Goal: Information Seeking & Learning: Find specific page/section

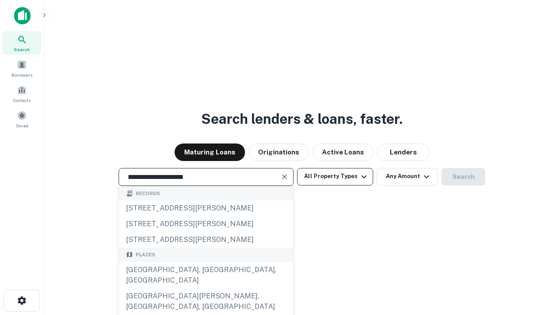
click at [206, 288] on div "[GEOGRAPHIC_DATA], [GEOGRAPHIC_DATA], [GEOGRAPHIC_DATA]" at bounding box center [206, 275] width 174 height 26
click at [335, 176] on button "All Property Types" at bounding box center [335, 177] width 76 height 18
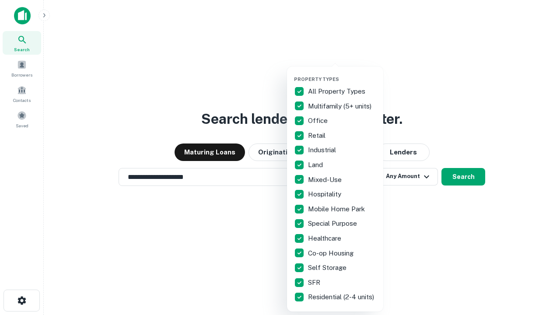
type input "**********"
click at [342, 74] on button "button" at bounding box center [342, 74] width 96 height 0
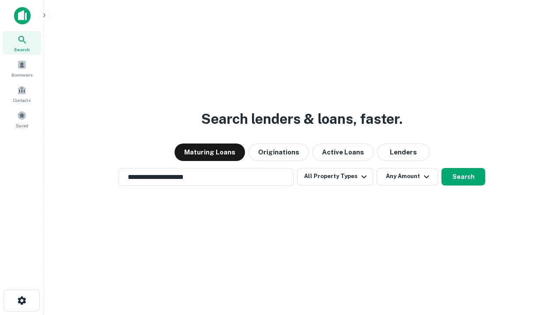
scroll to position [14, 0]
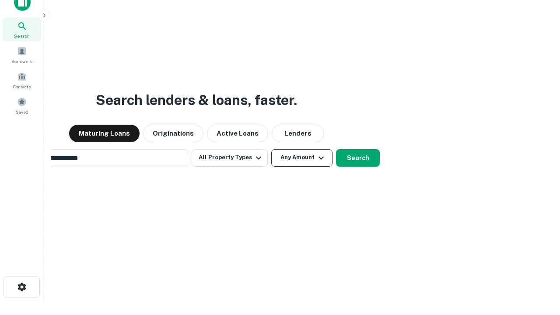
click at [271, 149] on button "Any Amount" at bounding box center [301, 158] width 61 height 18
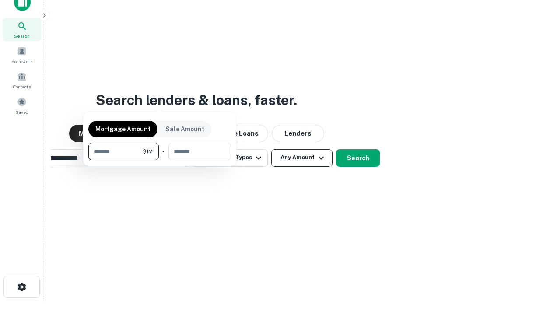
scroll to position [63, 248]
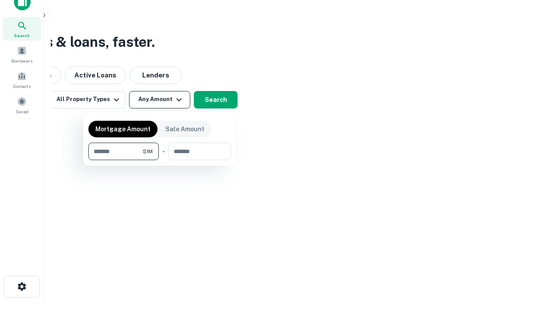
type input "*******"
click at [160, 160] on button "button" at bounding box center [159, 160] width 143 height 0
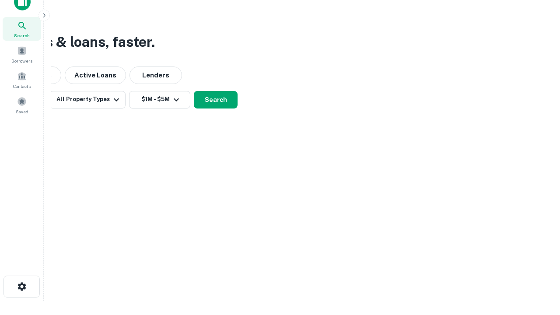
scroll to position [14, 0]
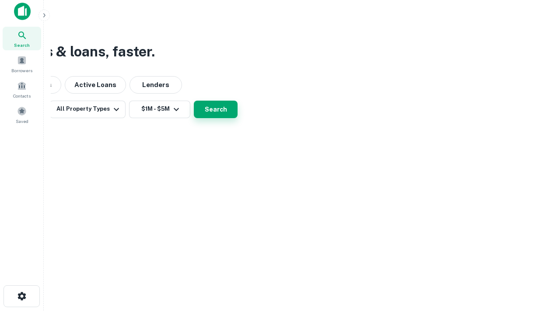
click at [238, 118] on button "Search" at bounding box center [216, 110] width 44 height 18
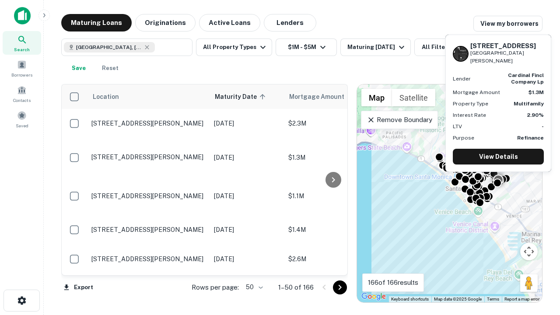
click at [253, 287] on body "Search Borrowers Contacts Saved Maturing Loans Originations Active Loans Lender…" at bounding box center [280, 157] width 560 height 315
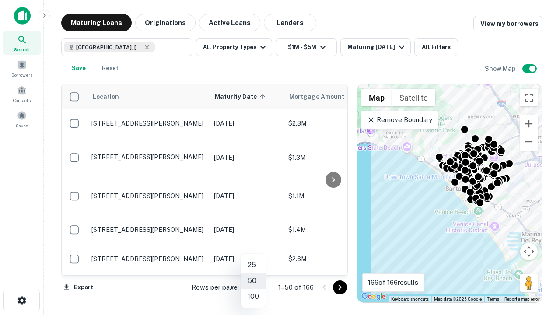
click at [253, 265] on li "25" at bounding box center [253, 265] width 25 height 16
